Goal: Check status: Check status

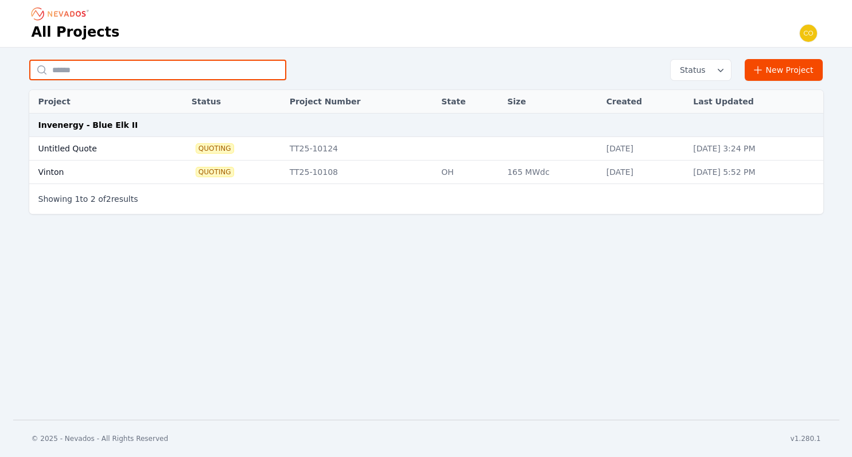
click at [202, 71] on input "text" at bounding box center [157, 70] width 257 height 21
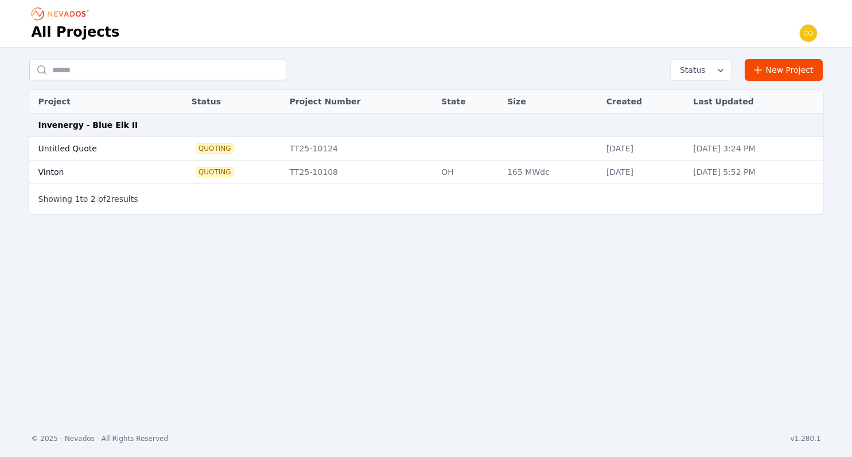
click at [722, 72] on icon "button" at bounding box center [719, 69] width 11 height 11
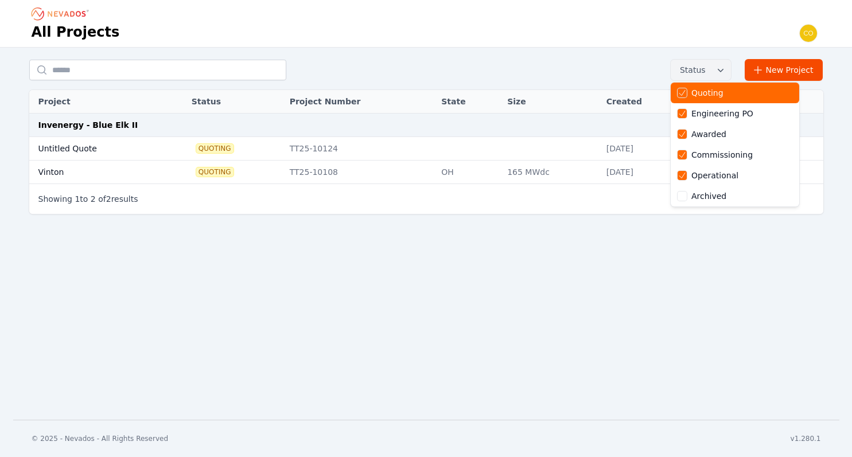
click at [722, 72] on icon "button" at bounding box center [719, 69] width 11 height 11
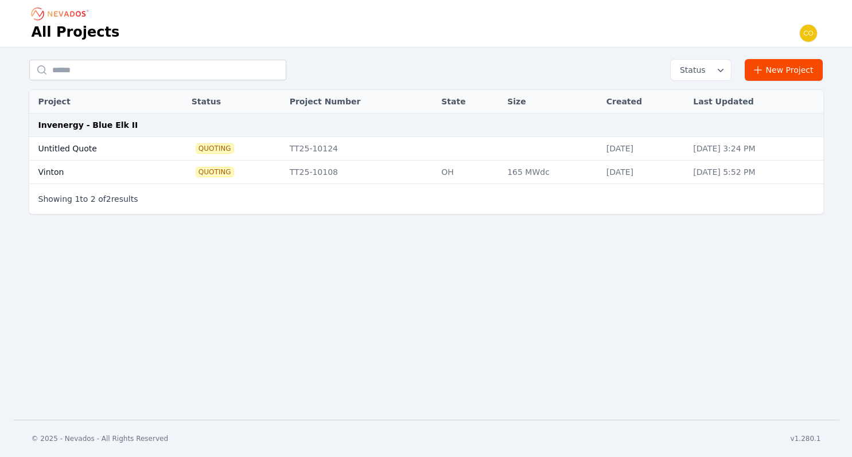
click at [717, 69] on button "Status" at bounding box center [700, 70] width 60 height 21
click at [720, 68] on icon "button" at bounding box center [719, 69] width 11 height 11
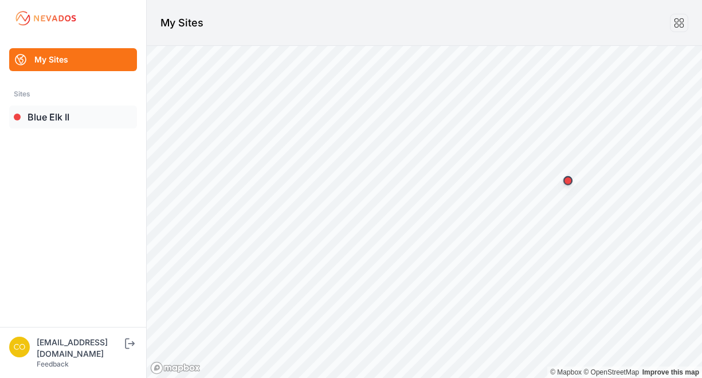
click at [66, 120] on link "Blue Elk II" at bounding box center [73, 117] width 128 height 23
